Goal: Task Accomplishment & Management: Manage account settings

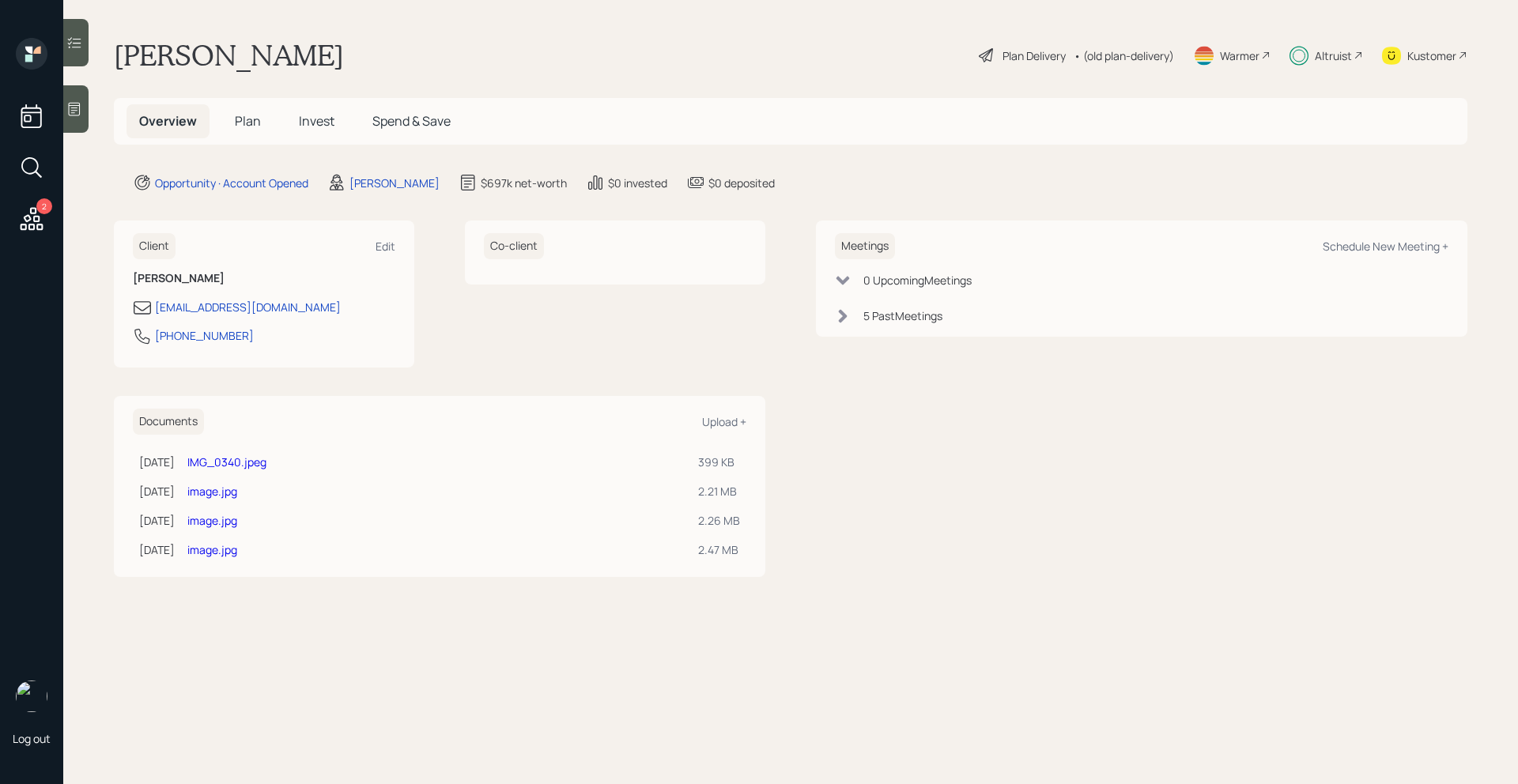
click at [315, 127] on span "Invest" at bounding box center [316, 121] width 36 height 17
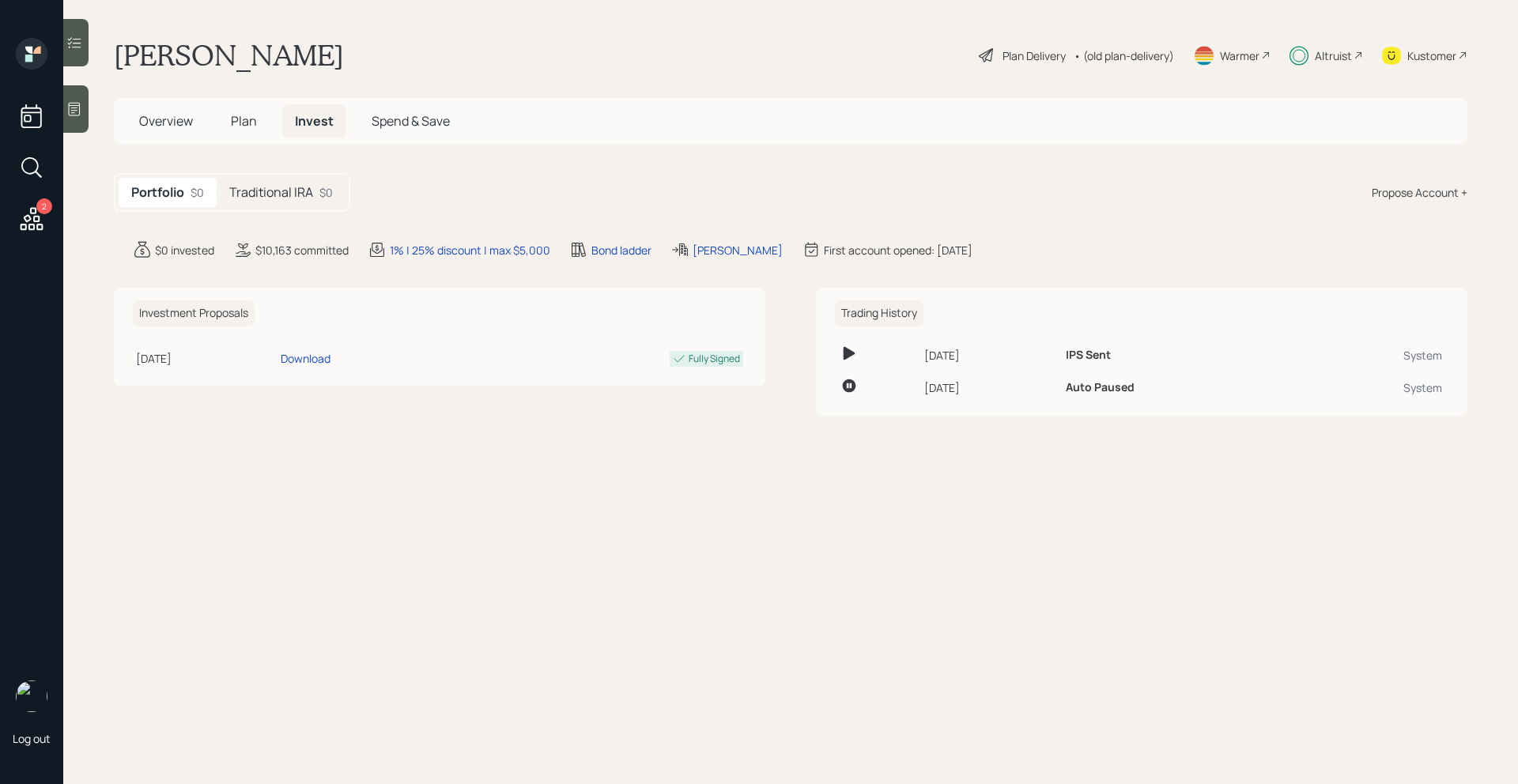
click at [325, 184] on div "$0" at bounding box center [326, 192] width 14 height 16
